Goal: Information Seeking & Learning: Check status

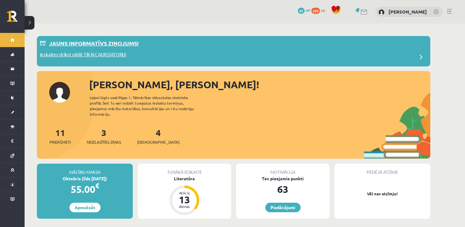
click at [129, 42] on p "Jauns informatīvs ziņojums!" at bounding box center [94, 43] width 90 height 8
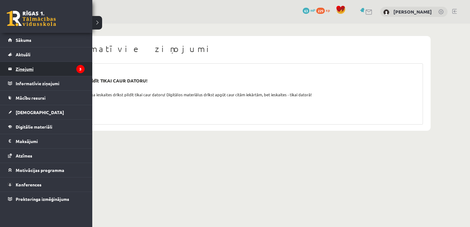
click at [25, 70] on legend "Ziņojumi 3" at bounding box center [50, 69] width 69 height 14
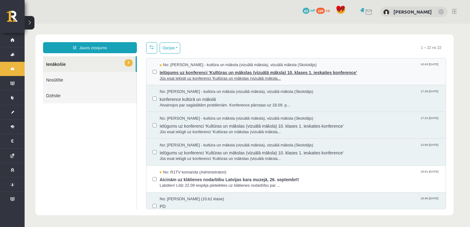
click at [273, 70] on span "Ielūgums uz konferenci 'Kultūras un mākslas (vizuālā māksla) 10. klases 1. iesk…" at bounding box center [300, 72] width 280 height 8
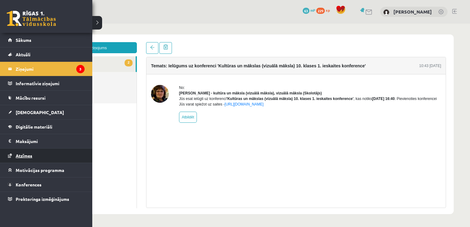
click at [23, 156] on span "Atzīmes" at bounding box center [24, 156] width 17 height 6
